Goal: Complete application form

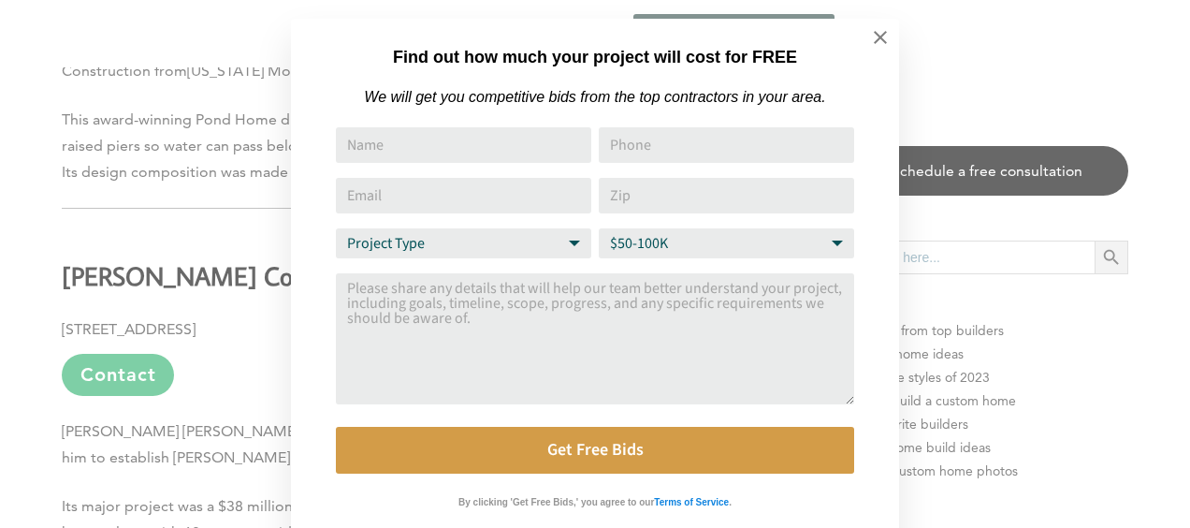
click at [837, 243] on select "Budget Range $50-100K $100-250K $250-500K More than $500K" at bounding box center [726, 243] width 255 height 30
select select "$250-500K"
click at [599, 232] on select "Budget Range $50-100K $100-250K $250-500K More than $500K" at bounding box center [726, 243] width 255 height 30
click at [372, 146] on input "Name" at bounding box center [463, 145] width 255 height 36
type input "[PERSON_NAME]"
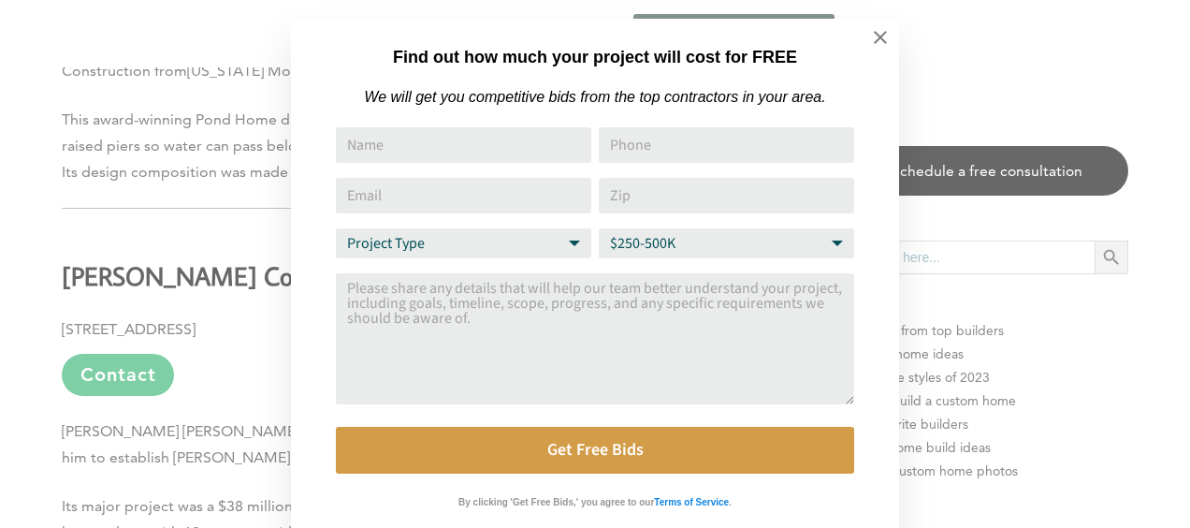
type input "15053074796"
type input "[EMAIL_ADDRESS][DOMAIN_NAME]"
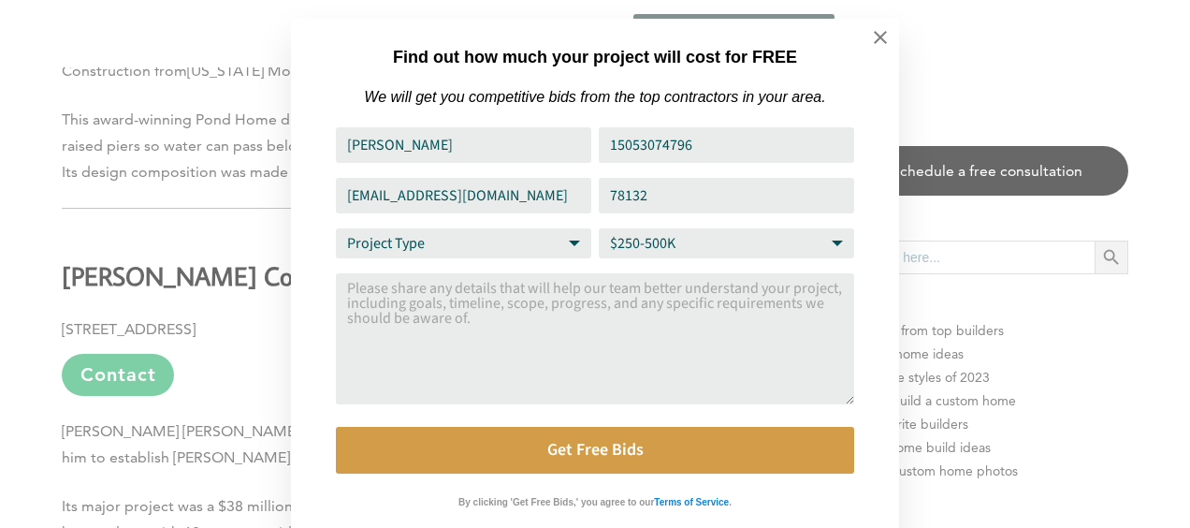
drag, startPoint x: 663, startPoint y: 200, endPoint x: 546, endPoint y: 208, distance: 117.2
click at [547, 208] on div "Name [PERSON_NAME] Phone 15053074796 Email Address [EMAIL_ADDRESS][DOMAIN_NAME]…" at bounding box center [595, 300] width 518 height 346
type input "02840"
click at [357, 296] on textarea "Comment or Message" at bounding box center [595, 338] width 518 height 131
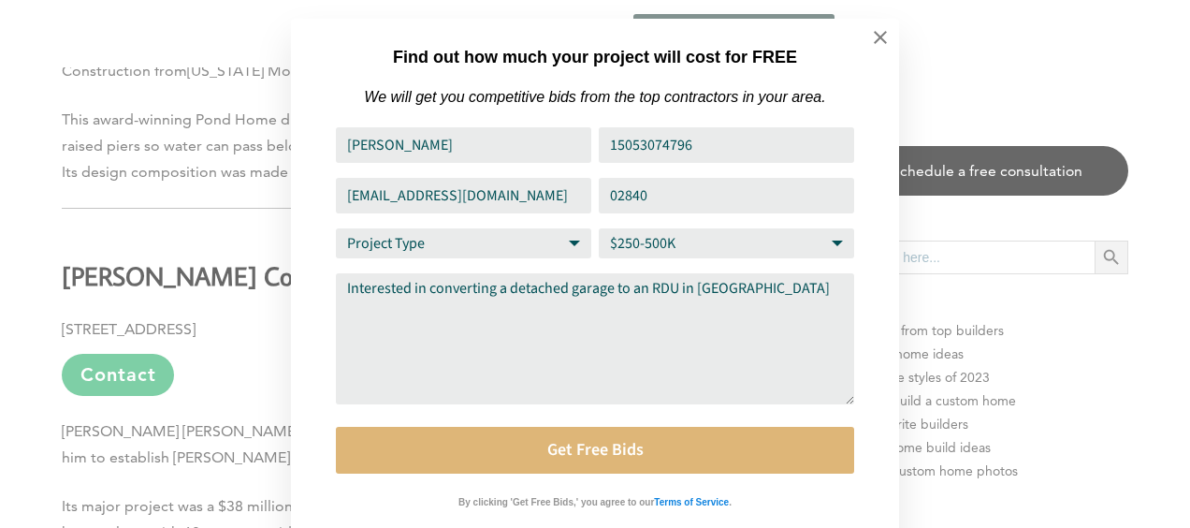
type textarea "Interested in converting a detached garage to an RDU in [GEOGRAPHIC_DATA]"
click at [603, 453] on button "Get Free Bids" at bounding box center [595, 450] width 518 height 47
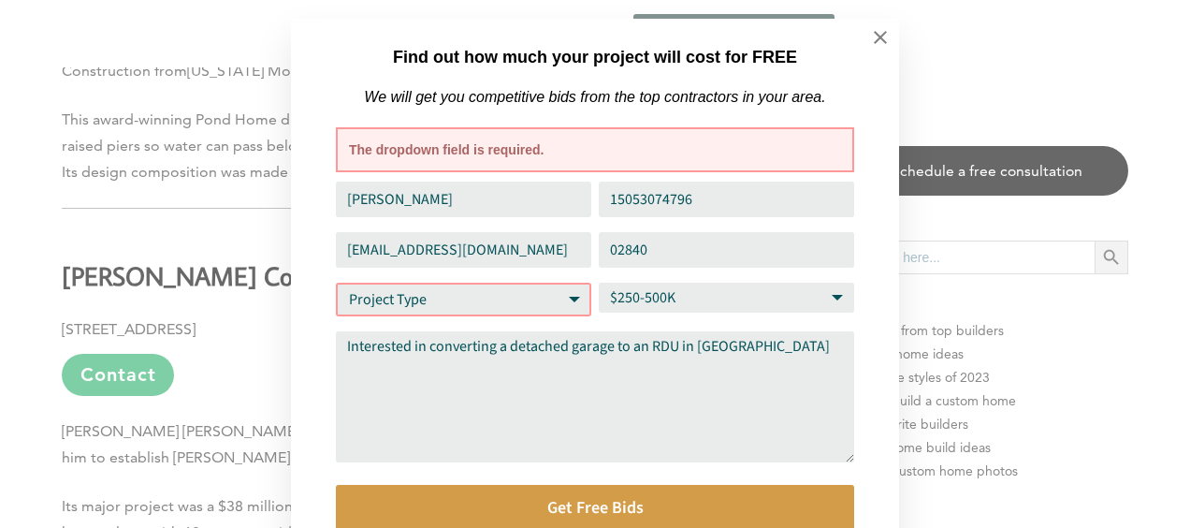
click at [393, 153] on span "The dropdown field is required." at bounding box center [595, 149] width 492 height 19
click at [574, 301] on select "Project Type Home Remodel Home Build Commercial Improvement Home Addition Other" at bounding box center [463, 300] width 255 height 34
select select "Other"
click at [336, 286] on select "Project Type Home Remodel Home Build Commercial Improvement Home Addition Other" at bounding box center [463, 300] width 255 height 34
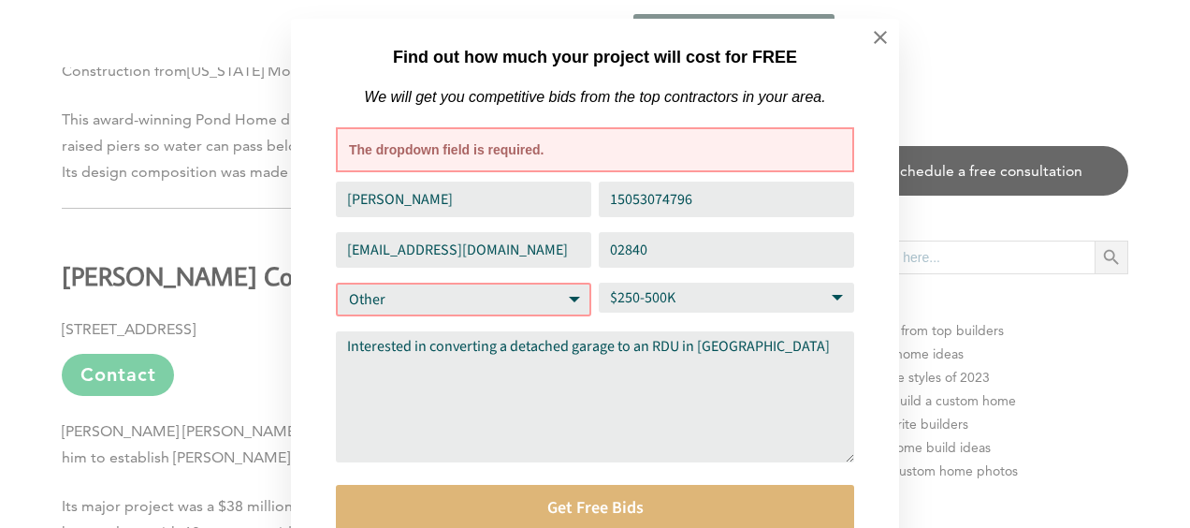
click at [555, 505] on button "Get Free Bids" at bounding box center [595, 508] width 518 height 47
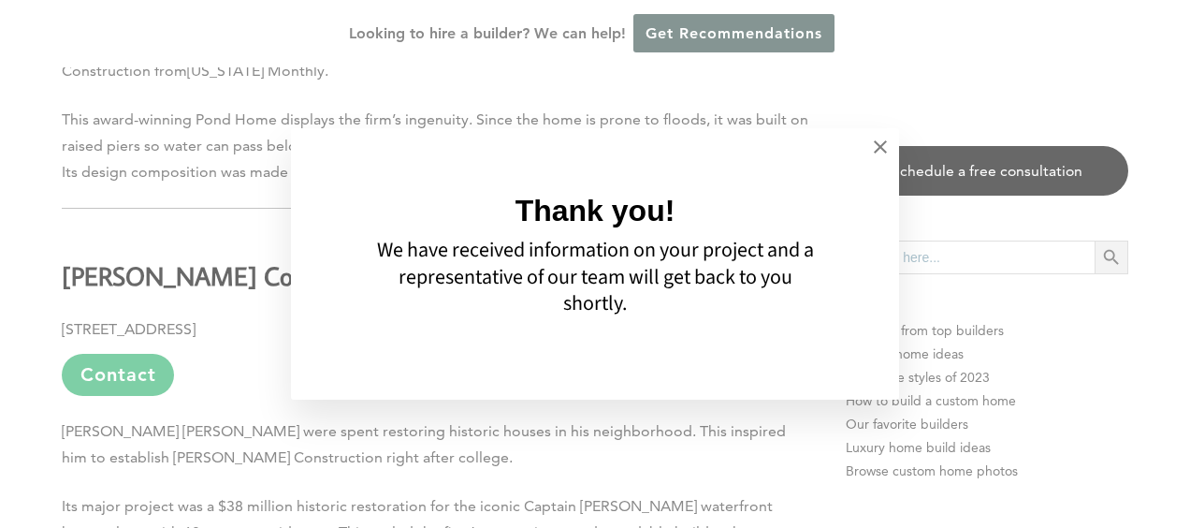
click at [148, 370] on div "Thank you! We have received information on your project and a representative of…" at bounding box center [595, 264] width 1190 height 528
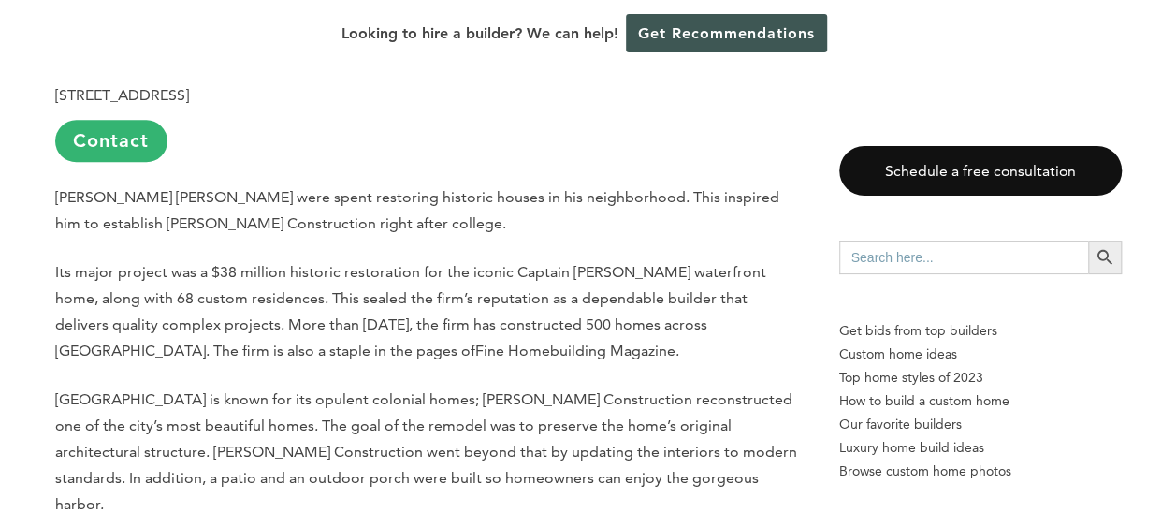
scroll to position [4398, 0]
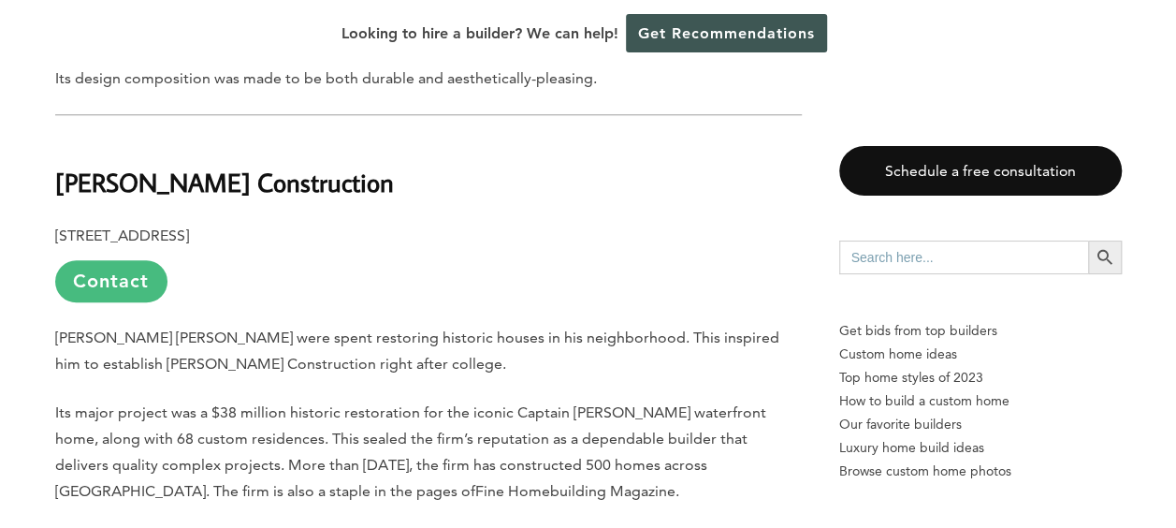
click at [116, 284] on link "Contact" at bounding box center [111, 281] width 112 height 42
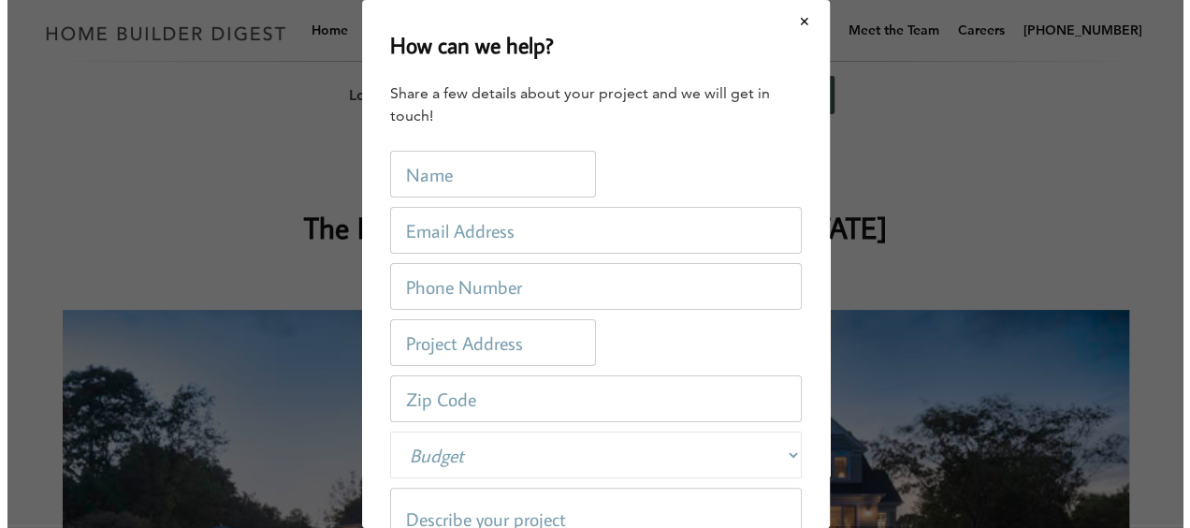
scroll to position [0, 0]
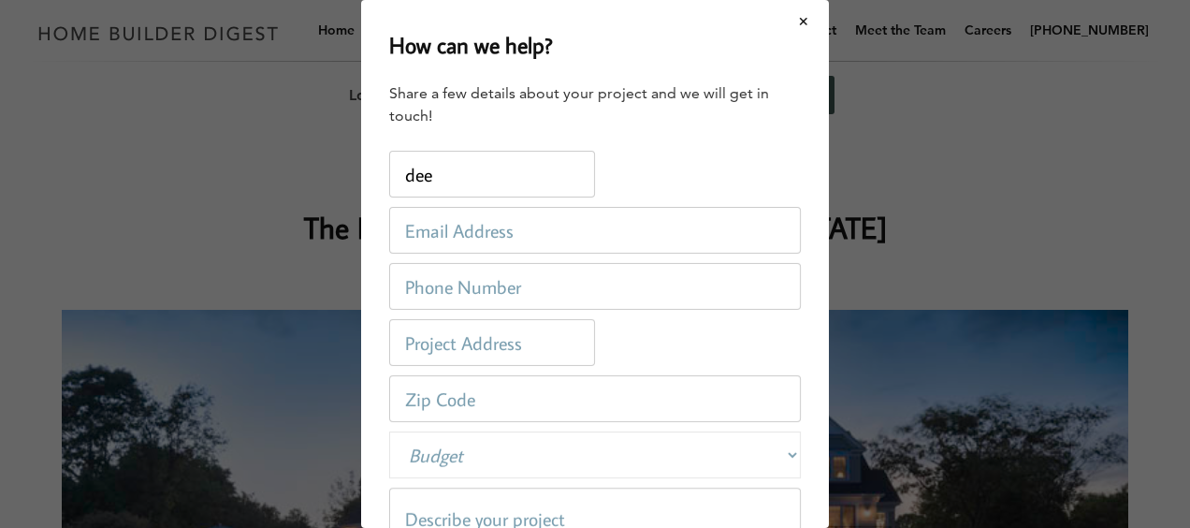
type input "[PERSON_NAME]"
type input "[EMAIL_ADDRESS][DOMAIN_NAME]"
type input "[PHONE_NUMBER]"
type input "78132"
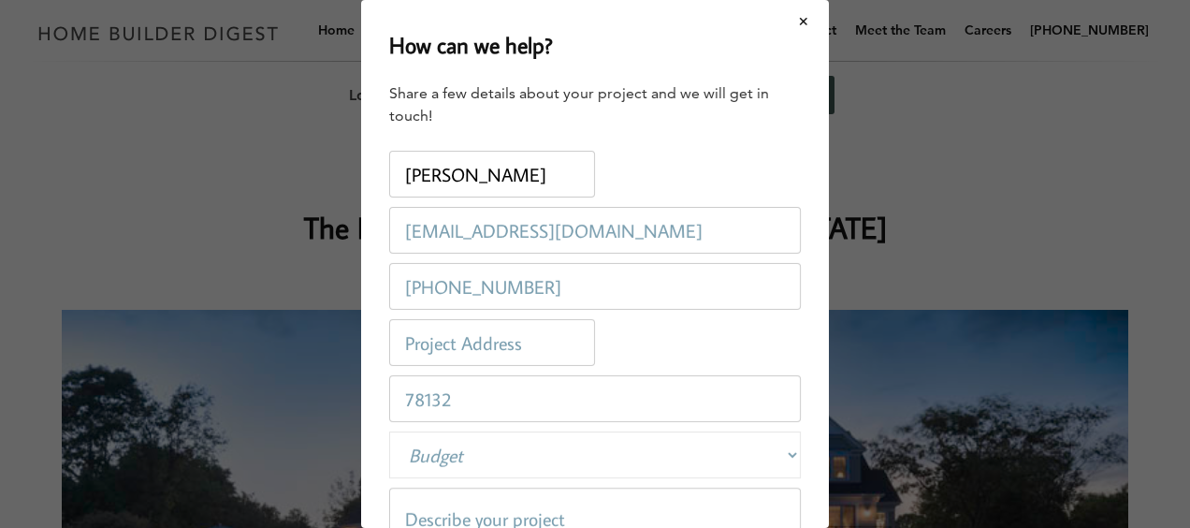
click at [513, 348] on input "text" at bounding box center [492, 342] width 206 height 47
type input "[STREET_ADDRESS]"
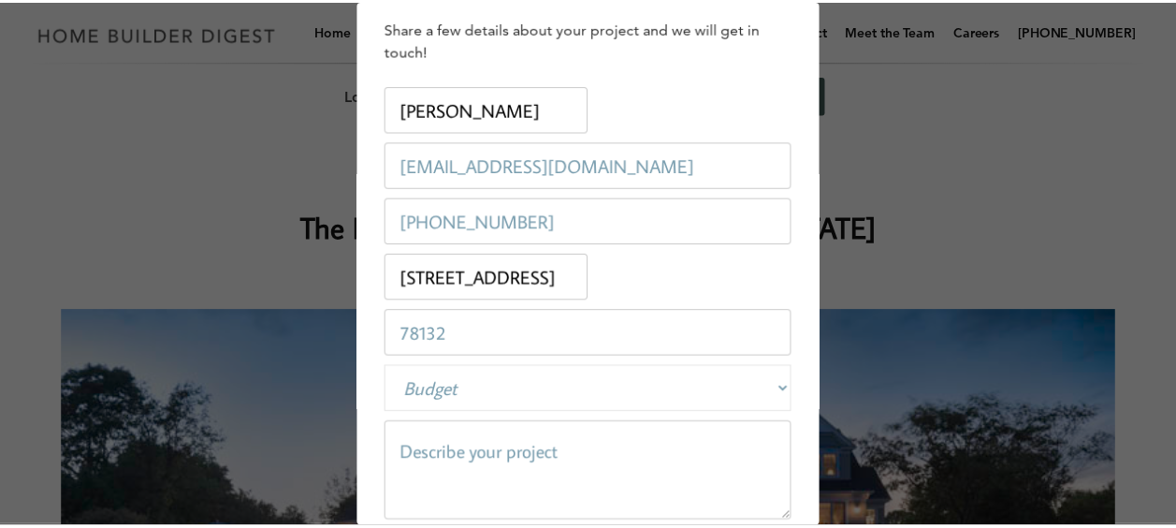
scroll to position [94, 0]
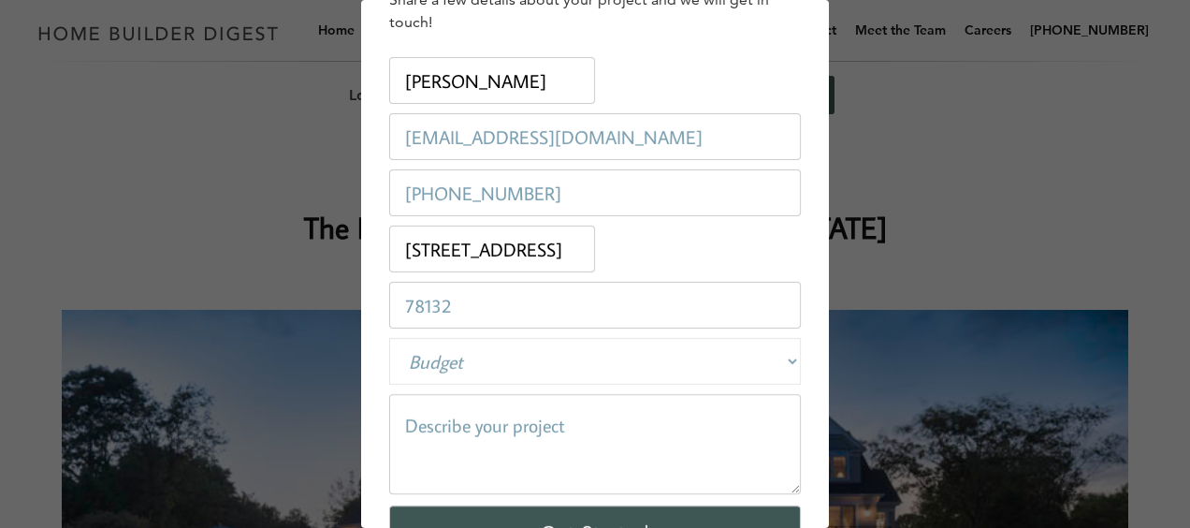
drag, startPoint x: 449, startPoint y: 305, endPoint x: 278, endPoint y: 299, distance: 171.4
click at [278, 299] on div "How can we help? Share a few details about your project and we will get in touc…" at bounding box center [595, 264] width 1190 height 528
